Goal: Find specific page/section: Find specific page/section

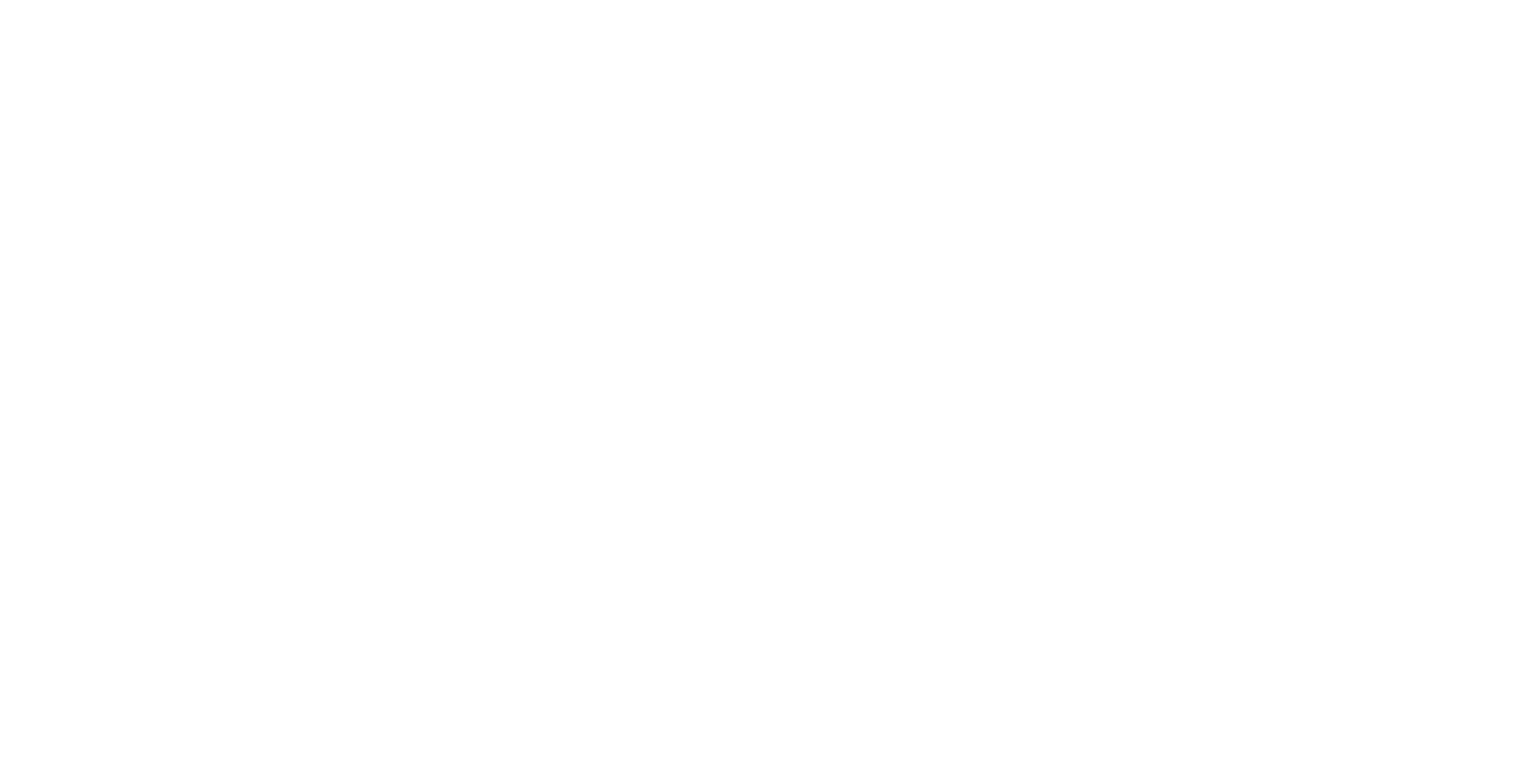
select select "Song"
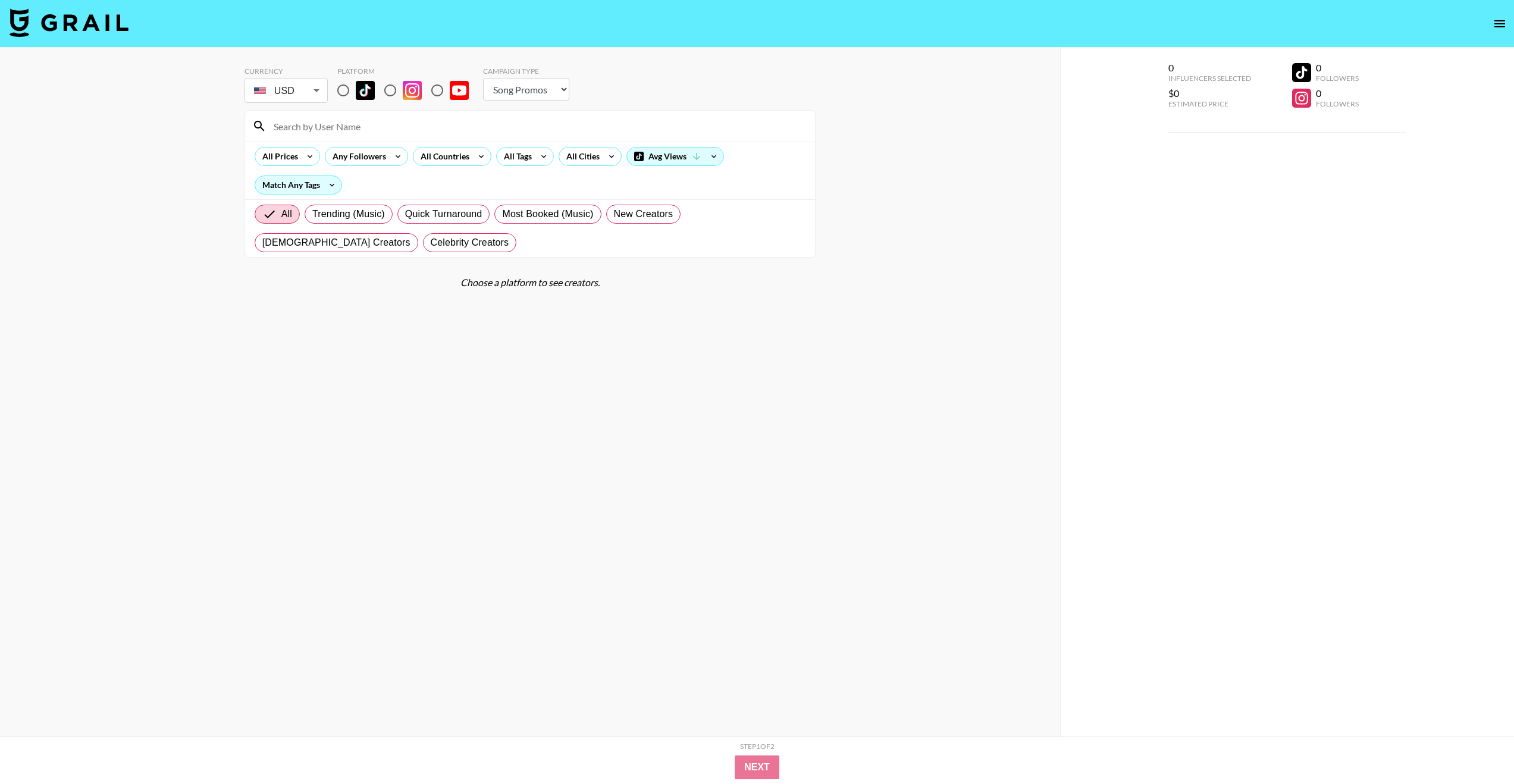
click at [285, 130] on input at bounding box center [537, 126] width 542 height 19
click at [209, 142] on div "Currency USD USD ​ Platform Campaign Type Choose Type... Song Promos Brand Prom…" at bounding box center [530, 416] width 1060 height 736
click at [366, 133] on input at bounding box center [537, 126] width 542 height 19
click at [197, 142] on div "Currency USD USD ​ Platform Campaign Type Choose Type... Song Promos Brand Prom…" at bounding box center [530, 416] width 1060 height 736
click at [319, 125] on input at bounding box center [537, 126] width 542 height 19
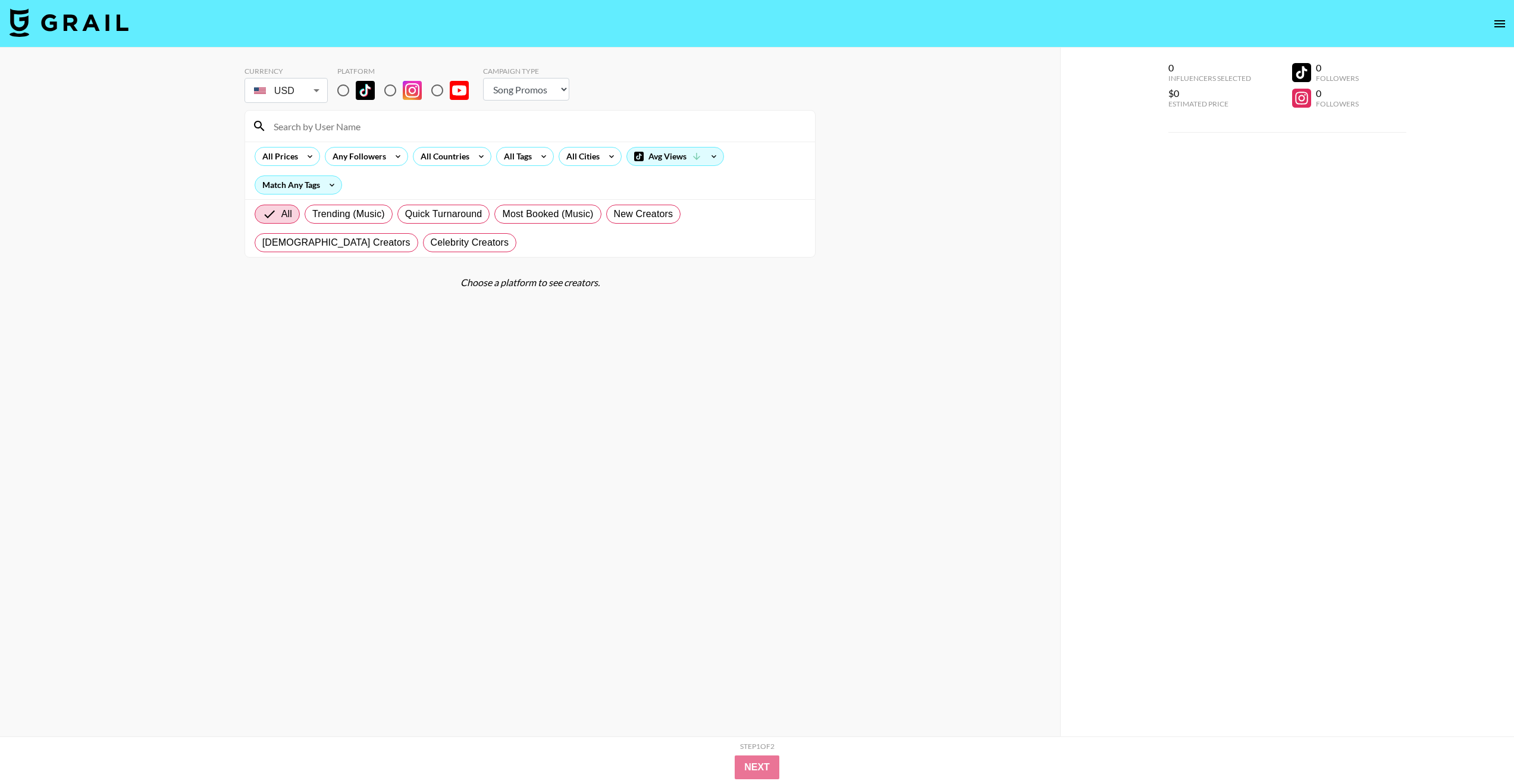
click at [347, 93] on input "radio" at bounding box center [343, 90] width 25 height 25
radio input "true"
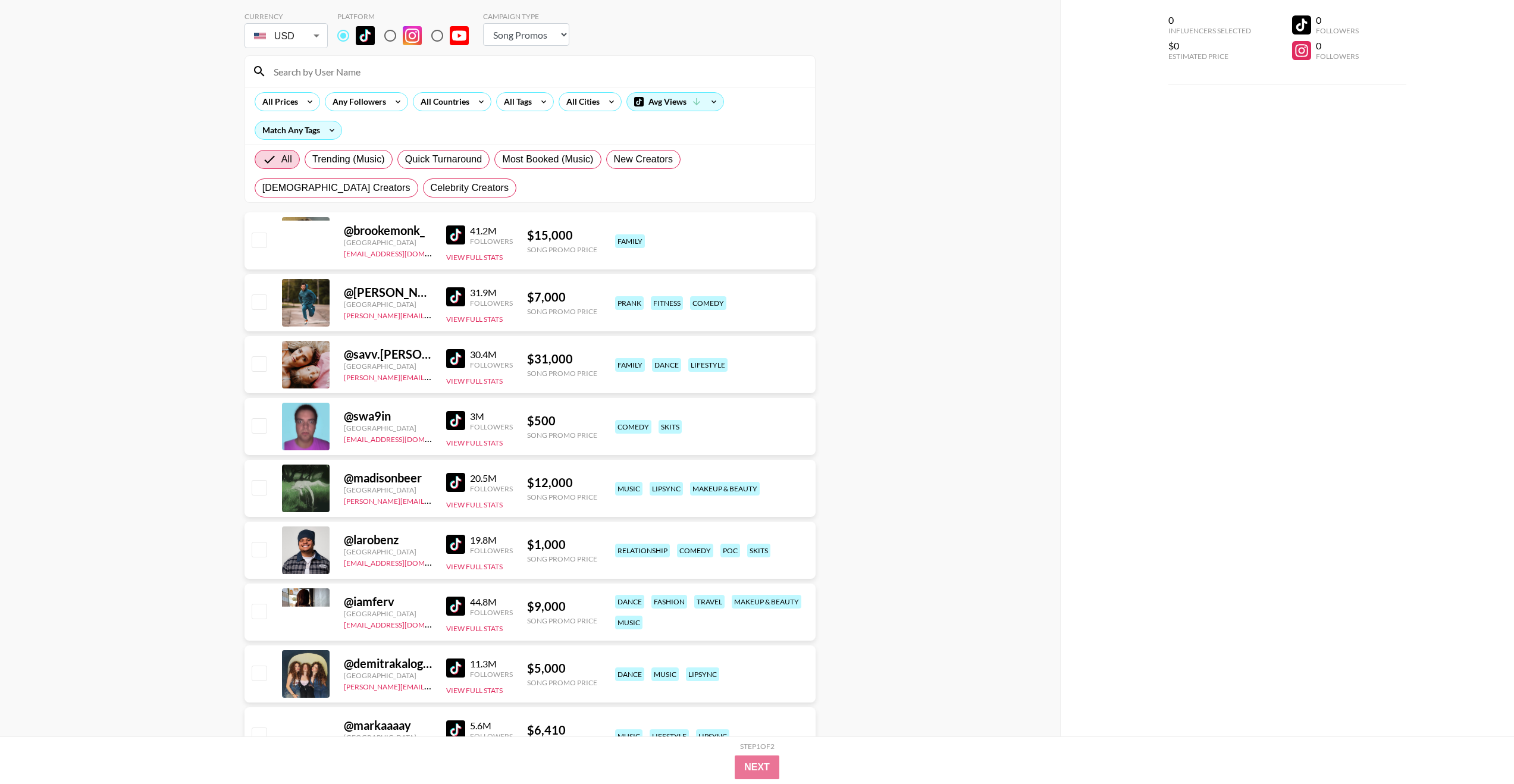
scroll to position [96, 0]
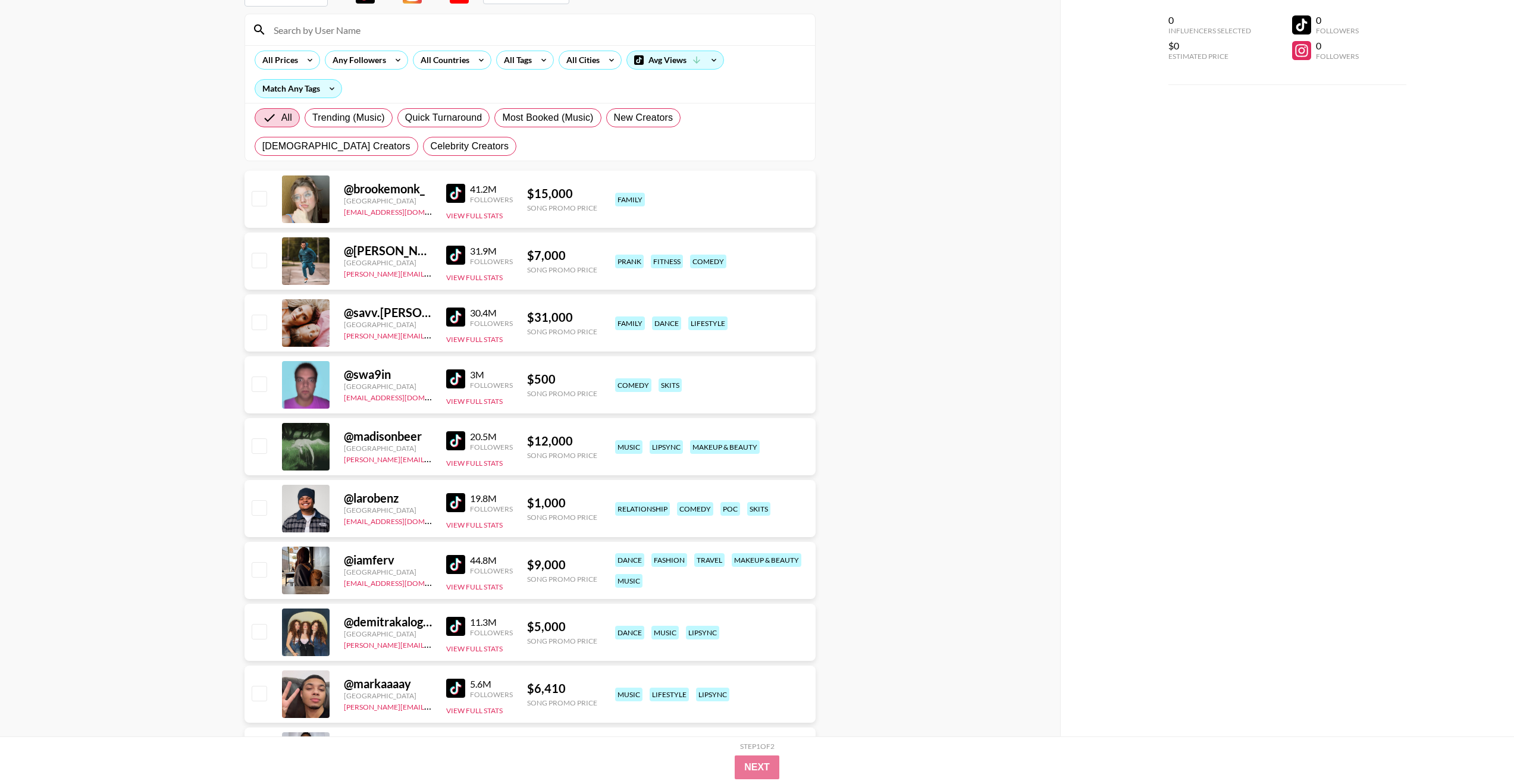
click at [457, 504] on img at bounding box center [456, 503] width 19 height 19
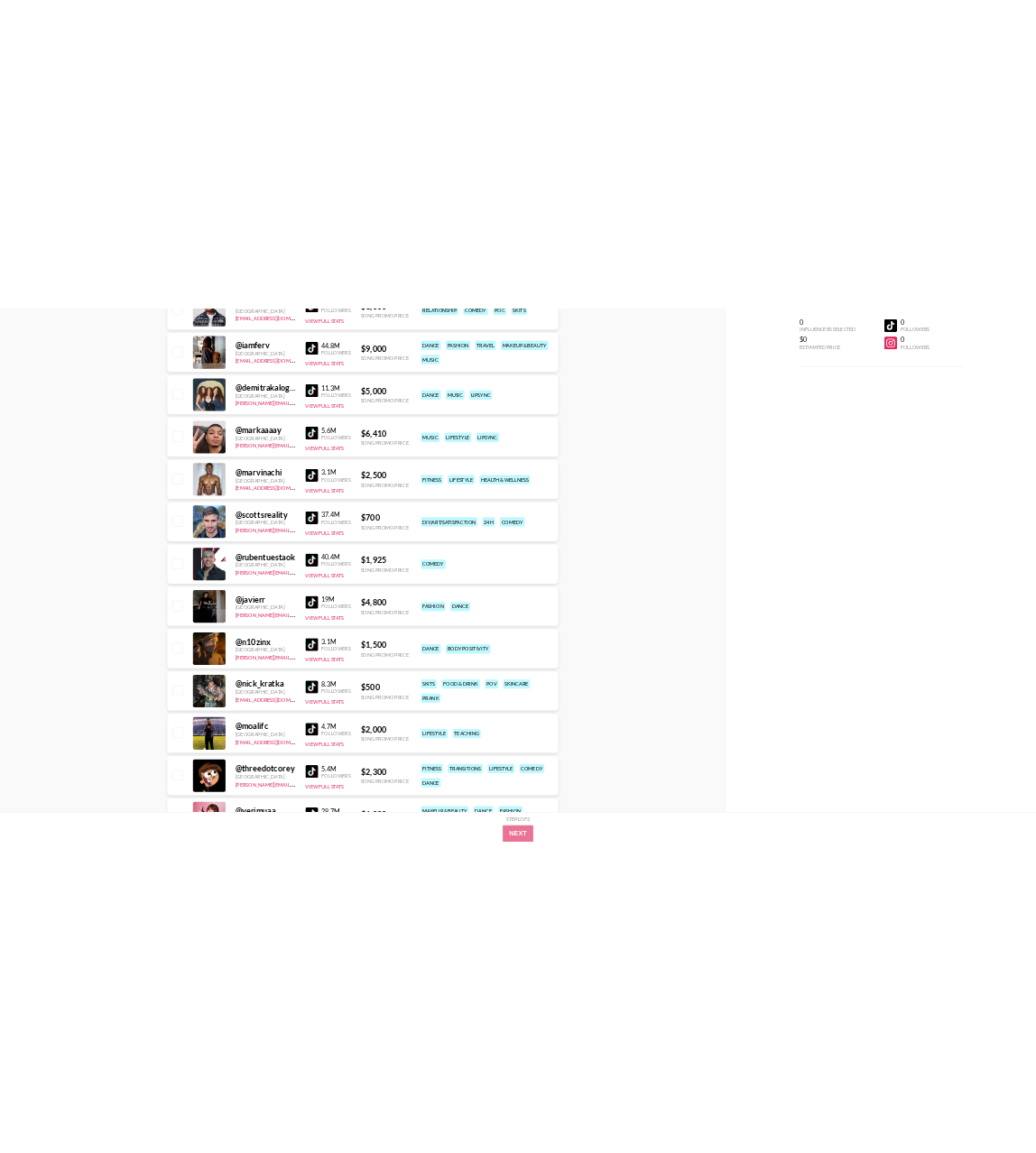
scroll to position [0, 0]
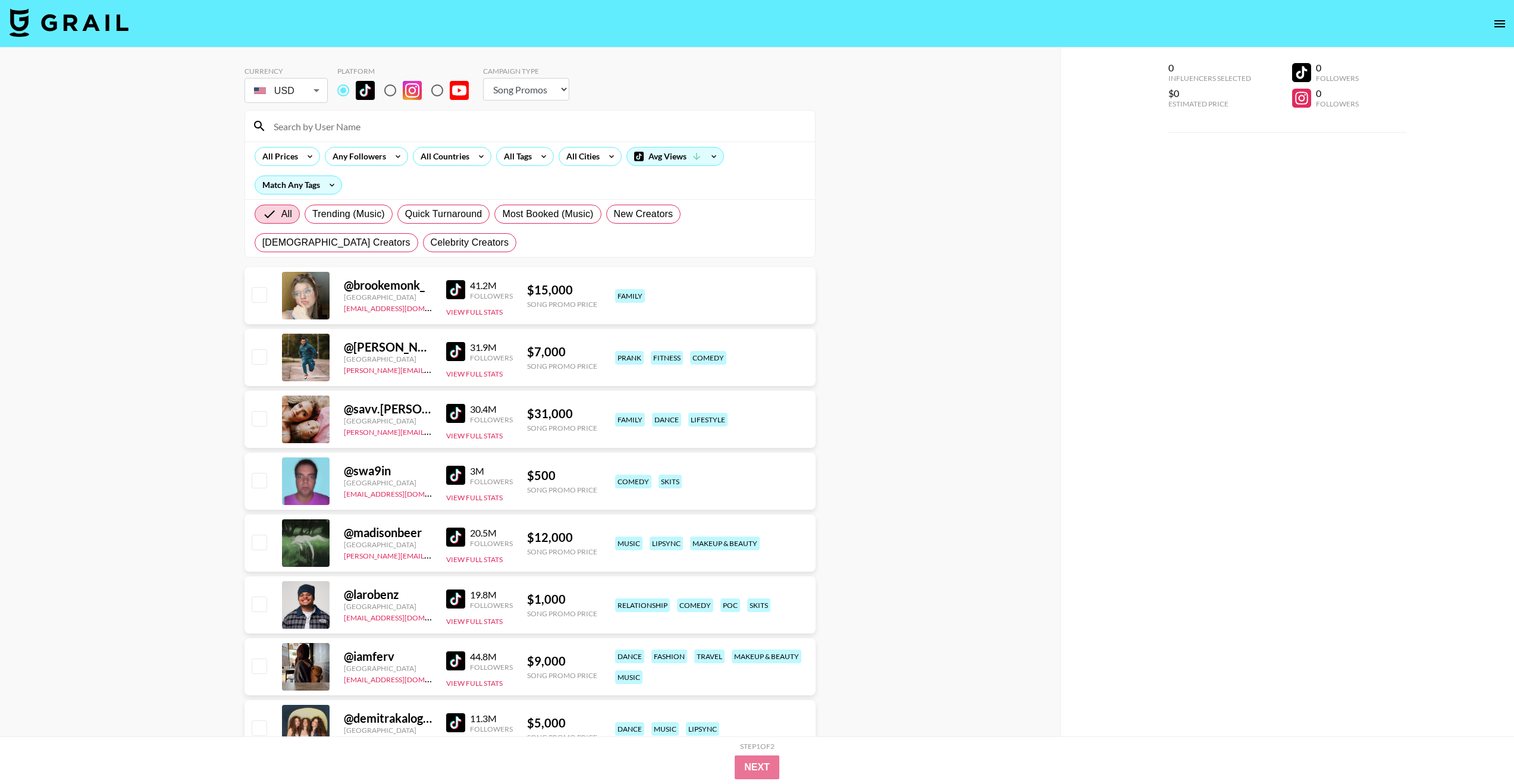
click at [334, 118] on input at bounding box center [537, 126] width 542 height 19
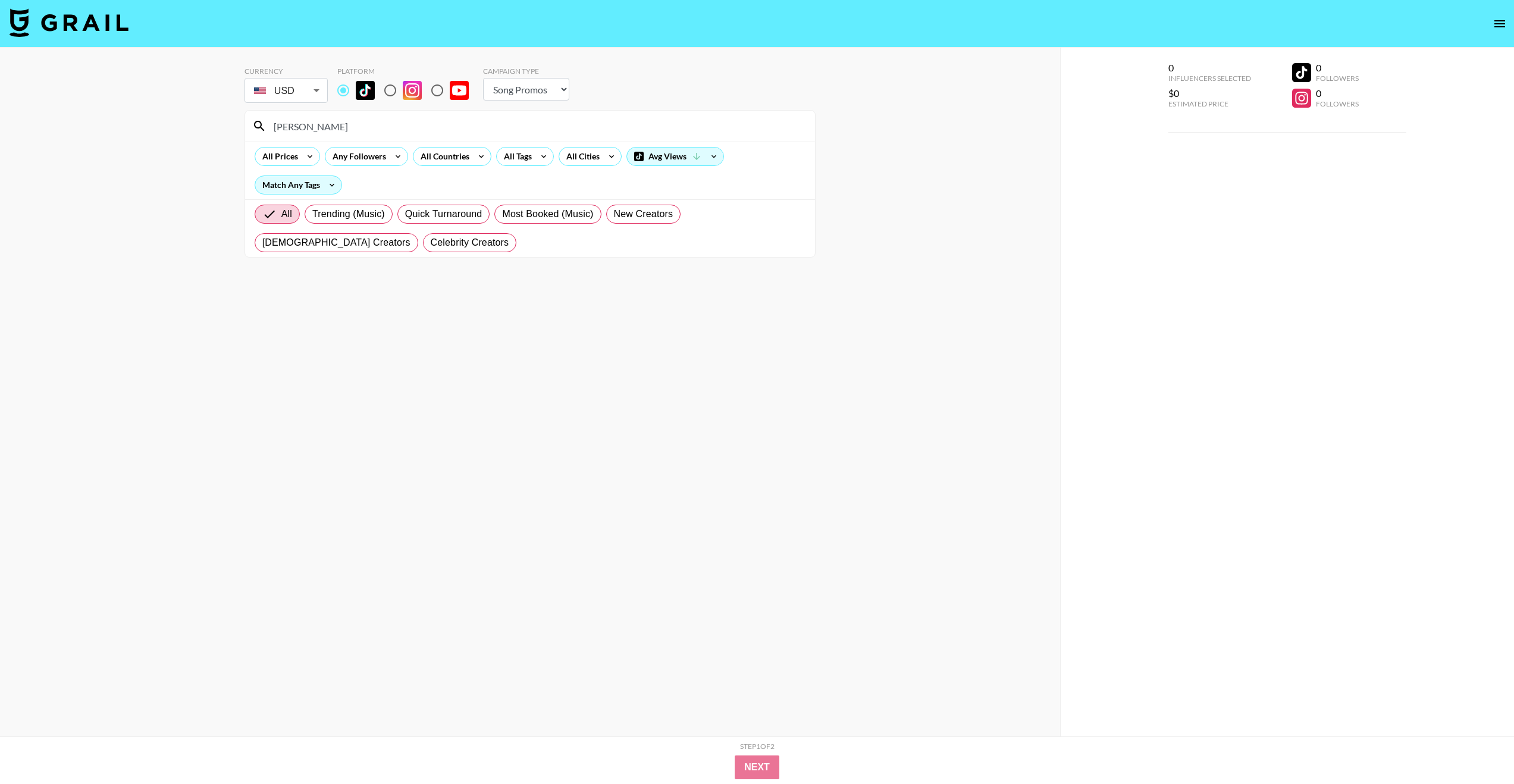
click at [337, 129] on input "[PERSON_NAME]" at bounding box center [537, 126] width 542 height 19
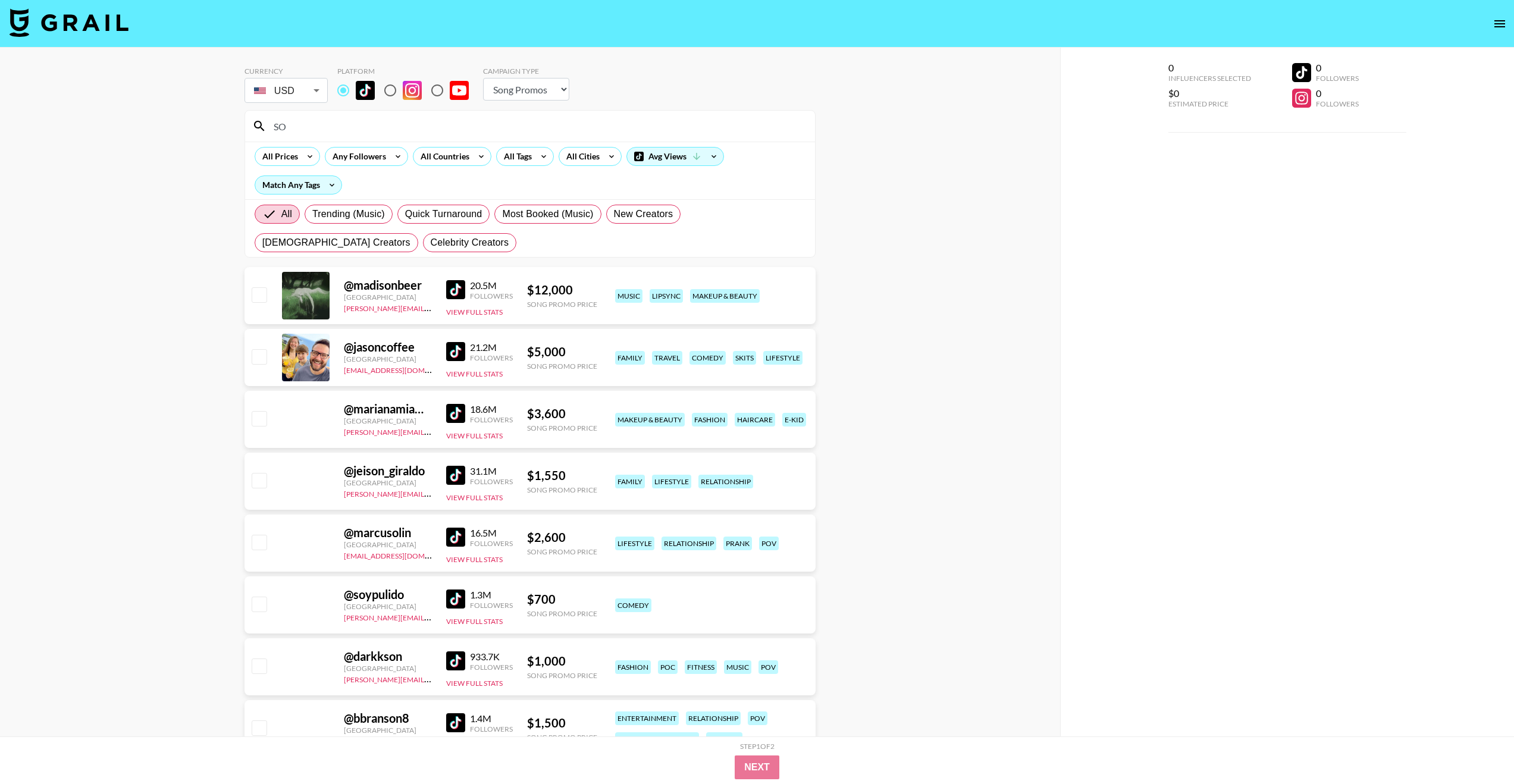
type input "S"
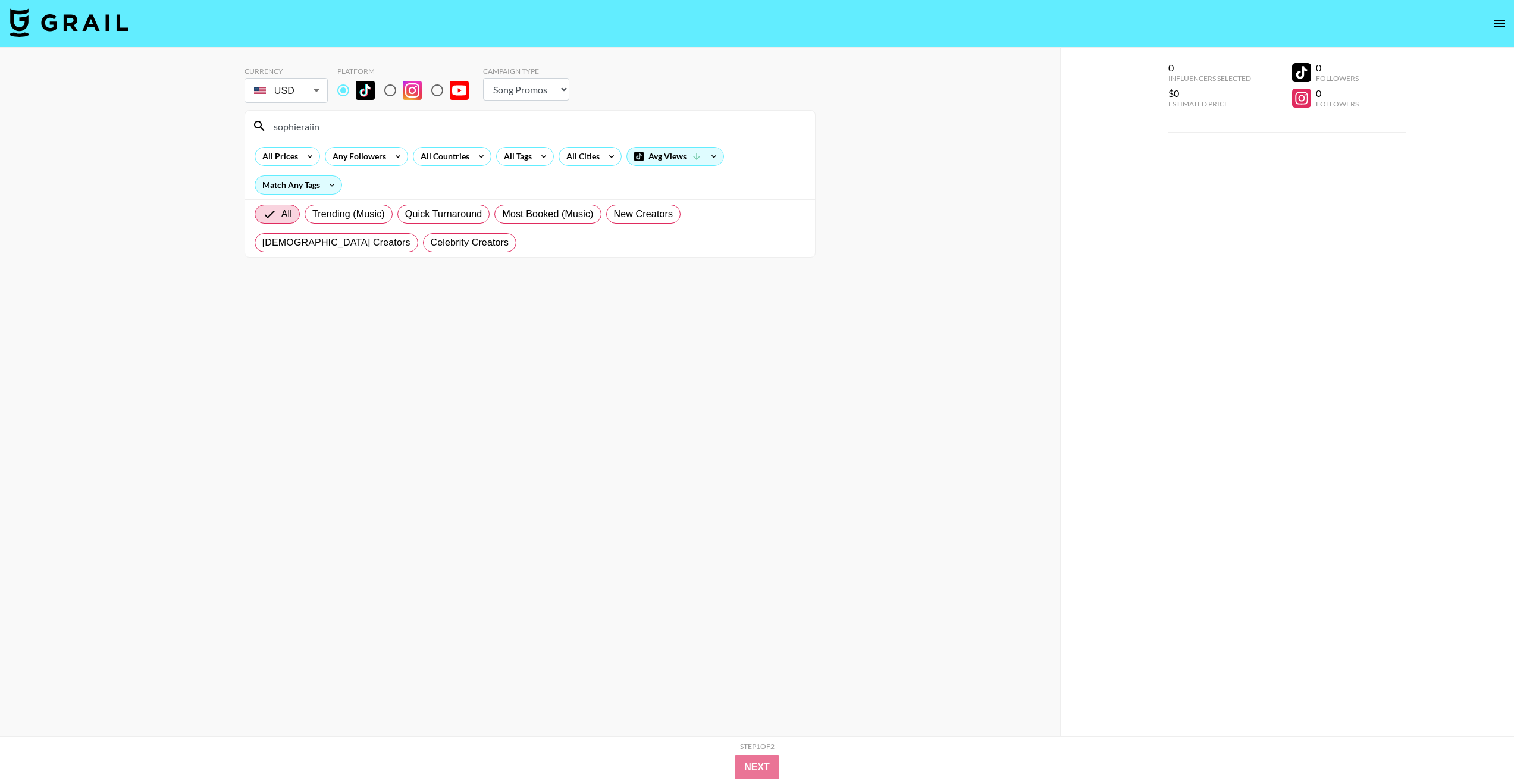
type input "sophieraiin"
click at [342, 93] on input "radio" at bounding box center [343, 90] width 25 height 25
